Goal: Information Seeking & Learning: Understand process/instructions

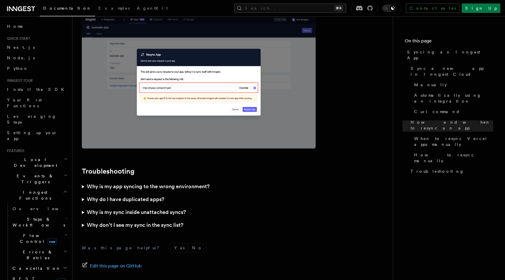
scroll to position [1661, 0]
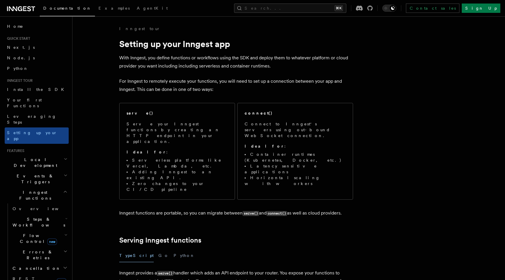
click at [260, 209] on p "Inngest functions are portable, so you can migrate between serve() and connect(…" at bounding box center [236, 213] width 234 height 8
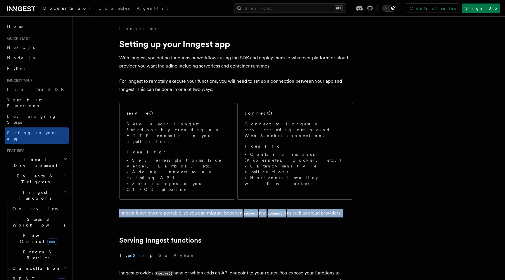
click at [260, 209] on p "Inngest functions are portable, so you can migrate between serve() and connect(…" at bounding box center [236, 213] width 234 height 8
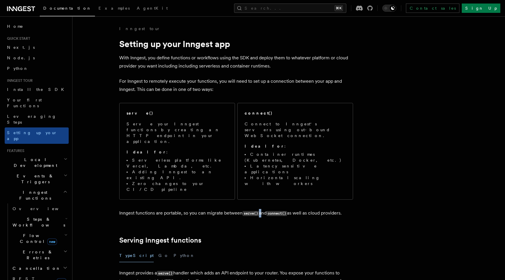
click at [260, 209] on p "Inngest functions are portable, so you can migrate between serve() and connect(…" at bounding box center [236, 213] width 234 height 8
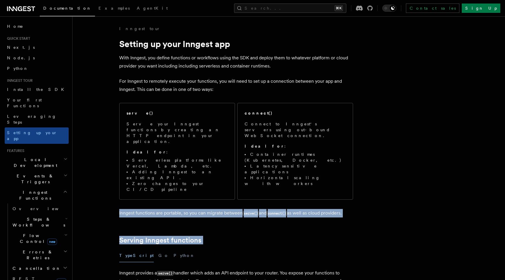
drag, startPoint x: 260, startPoint y: 185, endPoint x: 264, endPoint y: 198, distance: 13.4
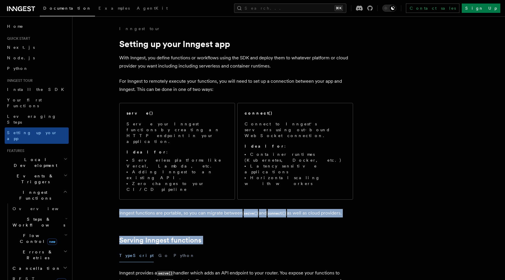
drag, startPoint x: 264, startPoint y: 198, endPoint x: 255, endPoint y: 182, distance: 18.9
click at [255, 209] on p "Inngest functions are portable, so you can migrate between serve() and connect(…" at bounding box center [236, 213] width 234 height 8
